Goal: Task Accomplishment & Management: Complete application form

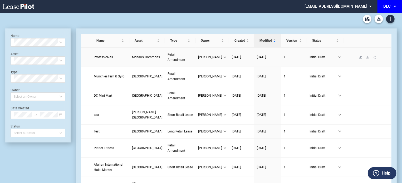
click at [117, 58] on td "ProfessioNail" at bounding box center [110, 57] width 38 height 19
click at [112, 57] on span "ProfessioNail" at bounding box center [103, 57] width 19 height 4
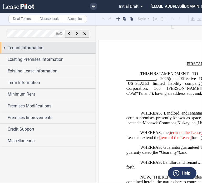
click at [31, 51] on span "Tenant Information" at bounding box center [26, 48] width 36 height 6
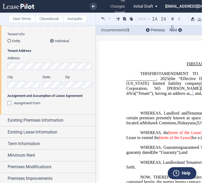
scroll to position [77, 0]
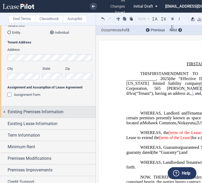
click at [42, 114] on span "Existing Premises Information" at bounding box center [36, 112] width 56 height 6
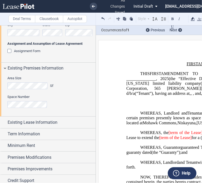
scroll to position [122, 0]
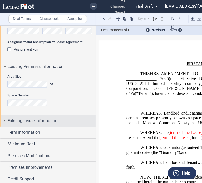
click at [31, 119] on span "Existing Lease Information" at bounding box center [33, 121] width 50 height 6
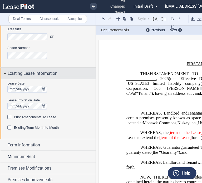
scroll to position [171, 0]
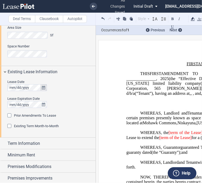
click at [45, 84] on button "true" at bounding box center [43, 87] width 7 height 7
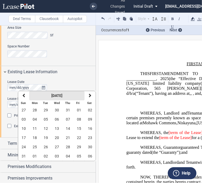
click at [53, 97] on strong "[DATE]" at bounding box center [56, 95] width 11 height 4
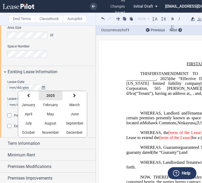
click at [47, 96] on strong "2025" at bounding box center [50, 95] width 8 height 4
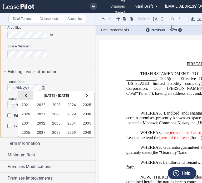
click at [26, 98] on button "previous" at bounding box center [25, 95] width 15 height 9
click at [90, 103] on button "2005" at bounding box center [86, 104] width 15 height 9
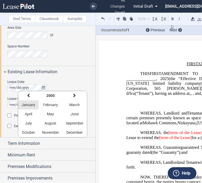
click at [31, 107] on button "January" at bounding box center [28, 104] width 21 height 9
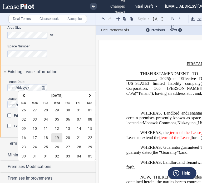
click at [58, 137] on span "19" at bounding box center [57, 138] width 4 height 4
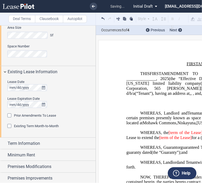
click at [11, 115] on div "Prior Amendments To Lease" at bounding box center [9, 115] width 5 height 5
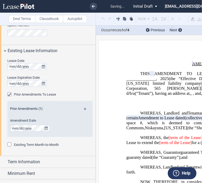
scroll to position [198, 0]
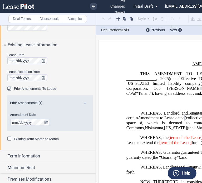
click at [83, 101] on div "Prior Amendments (1)" at bounding box center [49, 104] width 85 height 7
click at [84, 104] on md-icon at bounding box center [87, 105] width 7 height 6
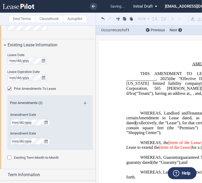
click at [84, 103] on md-icon at bounding box center [87, 105] width 7 height 6
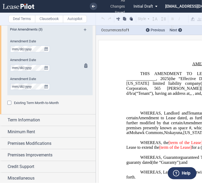
scroll to position [272, 0]
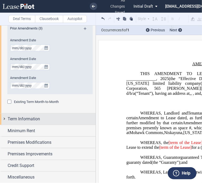
click at [28, 113] on div "Term Information" at bounding box center [48, 118] width 96 height 11
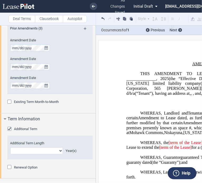
click at [21, 148] on select "0 1 2 3 4 5 6 7 8 9 10 11 12 13 14 15 16 17 18 19 20" at bounding box center [36, 150] width 53 height 7
select select "number:5"
click at [10, 147] on select "0 1 2 3 4 5 6 7 8 9 10 11 12 13 14 15 16 17 18 19 20" at bounding box center [36, 150] width 53 height 7
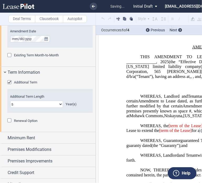
scroll to position [326, 0]
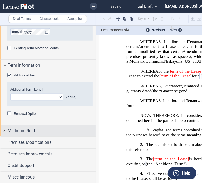
click at [26, 129] on span "Minimum Rent" at bounding box center [21, 131] width 27 height 6
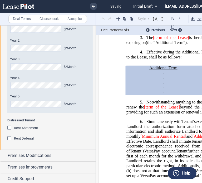
scroll to position [462, 0]
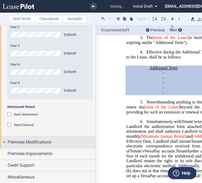
click at [26, 141] on span "Premises Modifications" at bounding box center [30, 142] width 44 height 6
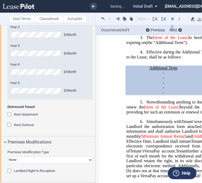
scroll to position [496, 0]
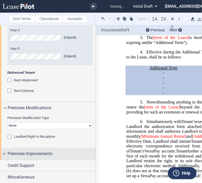
click at [45, 154] on span "Premises Improvements" at bounding box center [30, 154] width 45 height 6
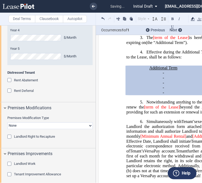
scroll to position [533, 0]
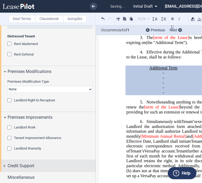
click at [44, 163] on div "Credit Support" at bounding box center [52, 166] width 88 height 6
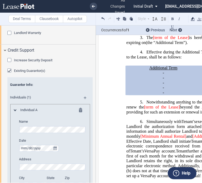
scroll to position [649, 0]
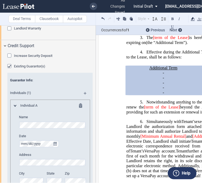
click at [28, 65] on span "Existing Guarantor(s)" at bounding box center [29, 66] width 31 height 4
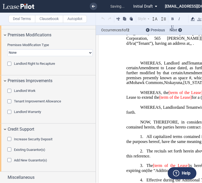
scroll to position [0, 0]
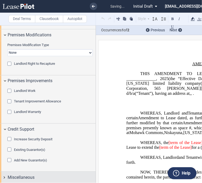
click at [21, 173] on div "Miscellaneous" at bounding box center [48, 177] width 96 height 11
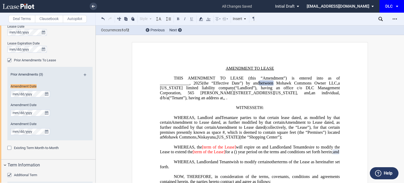
scroll to position [208, 0]
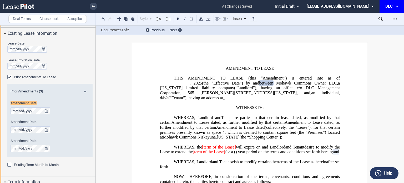
click at [223, 149] on span "[term of the Lease]" at bounding box center [219, 146] width 34 height 5
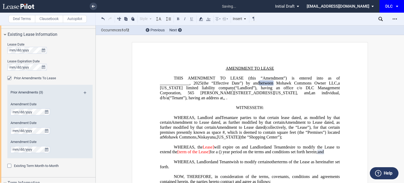
click at [214, 149] on span "Lease]" at bounding box center [208, 146] width 11 height 5
drag, startPoint x: 246, startPoint y: 156, endPoint x: 215, endPoint y: 156, distance: 31.3
click at [215, 154] on span "desire to modify the Lease to extend the [term of the Lease] for a ﻿ ﻿ ( ﻿ ﻿ ) …" at bounding box center [250, 148] width 181 height 9
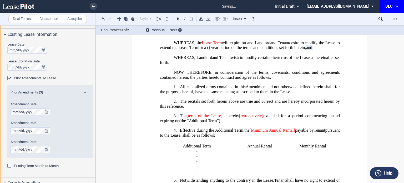
scroll to position [104, 0]
drag, startPoint x: 219, startPoint y: 124, endPoint x: 189, endPoint y: 121, distance: 30.5
click at [189, 121] on span "The [term of the Lease] is hereby [retroactively] extended for a period commenc…" at bounding box center [250, 117] width 181 height 9
drag, startPoint x: 251, startPoint y: 123, endPoint x: 232, endPoint y: 124, distance: 18.4
click at [232, 118] on span "[retroactively]" at bounding box center [236, 115] width 24 height 5
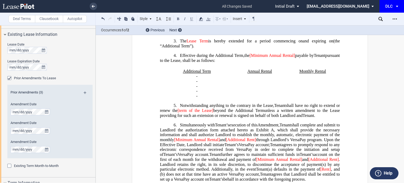
scroll to position [179, 0]
click at [212, 113] on span "[term of the Lease]" at bounding box center [196, 110] width 36 height 5
click at [201, 113] on span "[term of the Lease" at bounding box center [195, 110] width 35 height 5
click at [186, 113] on span "Lease" at bounding box center [182, 110] width 10 height 5
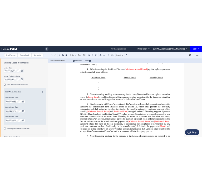
scroll to position [186, 0]
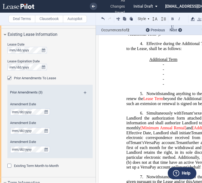
click at [173, 130] on span "[Minimum Annual Rental]" at bounding box center [164, 128] width 46 height 5
click at [173, 130] on span "[Minimum Rental]" at bounding box center [158, 128] width 34 height 5
click at [142, 130] on span "[Minimum Rent" at bounding box center [155, 128] width 28 height 5
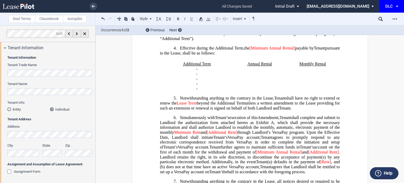
scroll to position [221, 0]
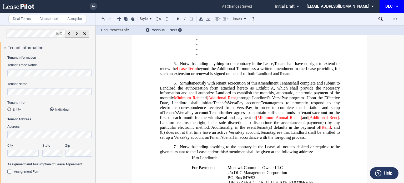
click at [286, 120] on span "[Minimum Annual Rental]" at bounding box center [279, 117] width 46 height 5
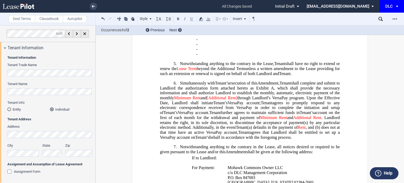
click at [213, 105] on span "Tenant’s" at bounding box center [220, 102] width 14 height 5
click at [237, 100] on span "Additional Rent]" at bounding box center [221, 98] width 29 height 5
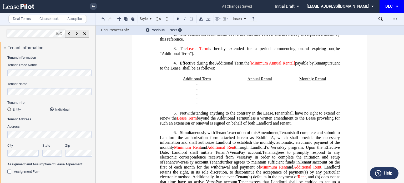
scroll to position [172, 0]
click at [258, 65] on span "[Minimum Annual Rental]" at bounding box center [273, 63] width 46 height 5
click at [303, 65] on span "payable by" at bounding box center [304, 63] width 19 height 5
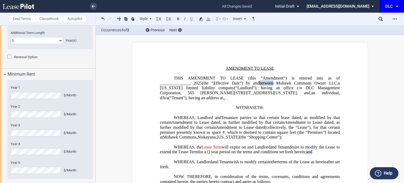
scroll to position [388, 0]
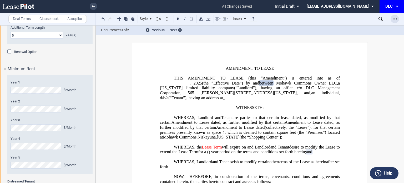
click at [395, 18] on icon "Open Lease options menu" at bounding box center [395, 19] width 4 height 4
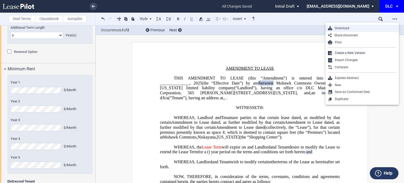
click at [334, 29] on div "Download" at bounding box center [364, 28] width 64 height 4
